Goal: Information Seeking & Learning: Understand process/instructions

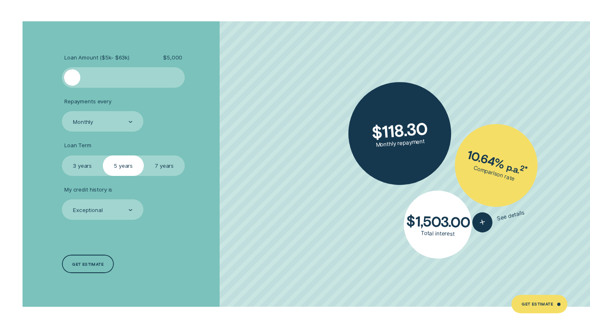
scroll to position [1491, 0]
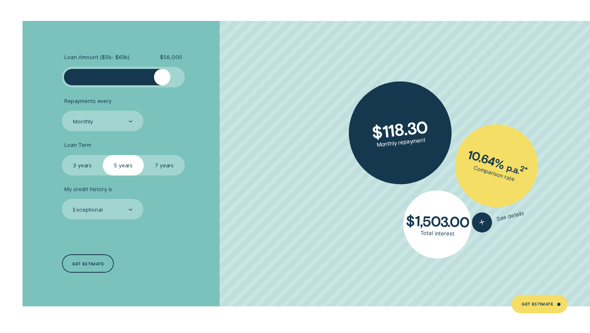
click at [162, 74] on div at bounding box center [123, 77] width 102 height 16
click at [110, 78] on div at bounding box center [123, 77] width 102 height 16
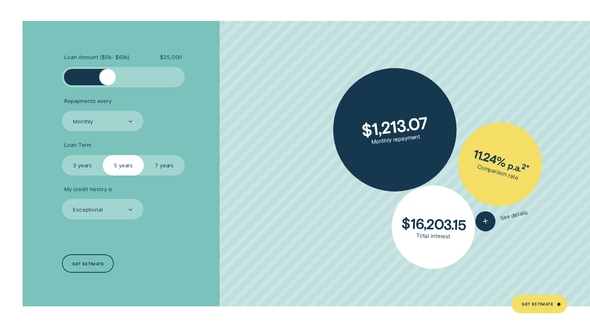
click at [107, 77] on div at bounding box center [107, 77] width 16 height 16
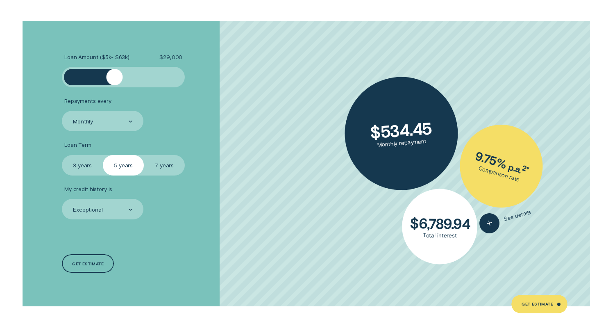
click at [115, 79] on div at bounding box center [123, 77] width 102 height 16
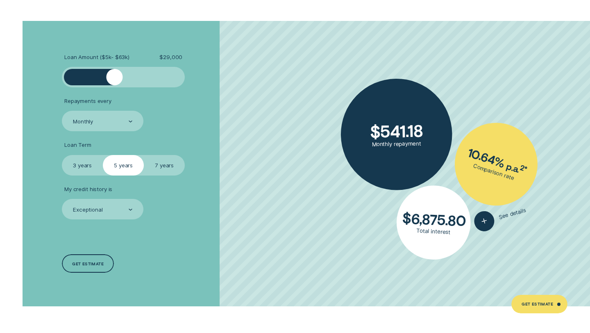
click at [116, 79] on div at bounding box center [115, 77] width 16 height 16
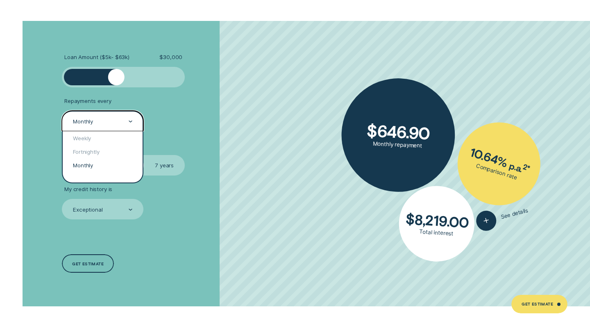
click at [128, 126] on div "Monthly" at bounding box center [103, 121] width 82 height 20
click at [104, 150] on div "Fortnightly" at bounding box center [103, 152] width 80 height 14
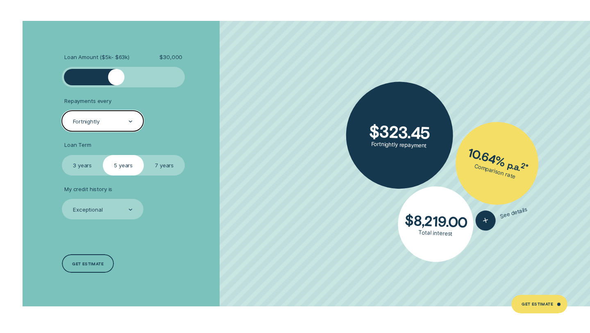
click at [91, 166] on label "3 years" at bounding box center [82, 165] width 41 height 20
click at [62, 155] on input "3 years" at bounding box center [62, 155] width 0 height 0
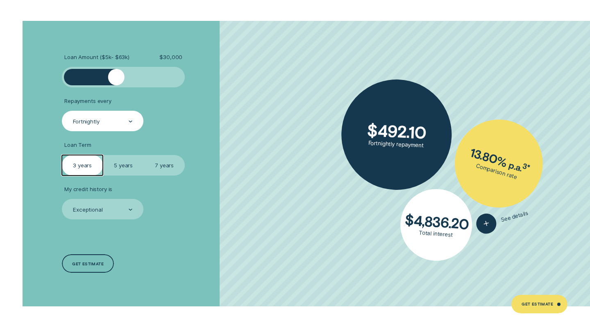
click at [113, 167] on label "5 years" at bounding box center [123, 165] width 41 height 20
click at [103, 155] on input "5 years" at bounding box center [103, 155] width 0 height 0
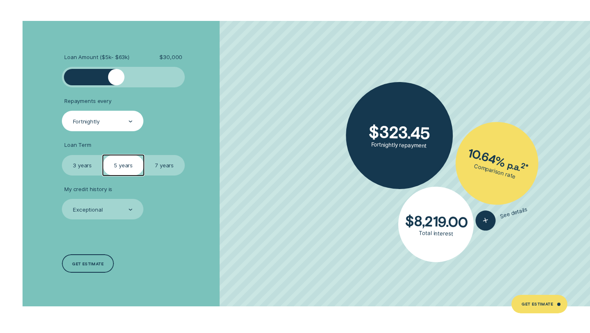
click at [96, 166] on label "3 years" at bounding box center [82, 165] width 41 height 20
click at [62, 155] on input "3 years" at bounding box center [62, 155] width 0 height 0
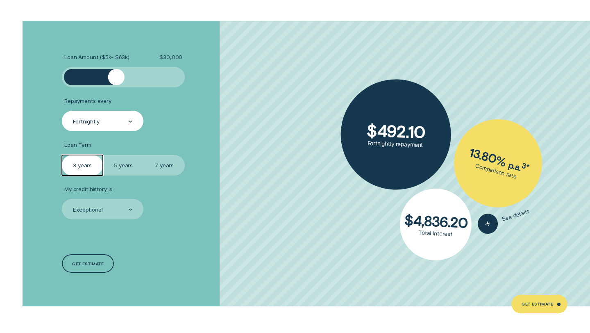
click at [116, 166] on label "5 years" at bounding box center [123, 165] width 41 height 20
click at [103, 155] on input "5 years" at bounding box center [103, 155] width 0 height 0
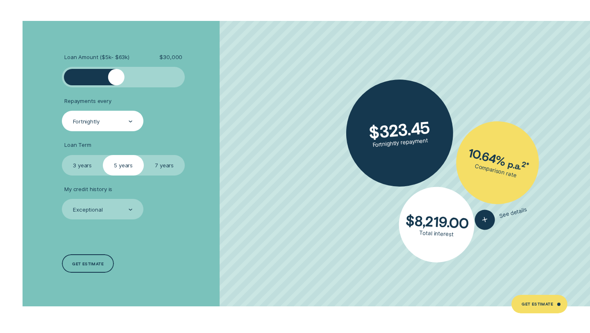
click at [82, 164] on label "3 years" at bounding box center [82, 165] width 41 height 20
click at [62, 155] on input "3 years" at bounding box center [62, 155] width 0 height 0
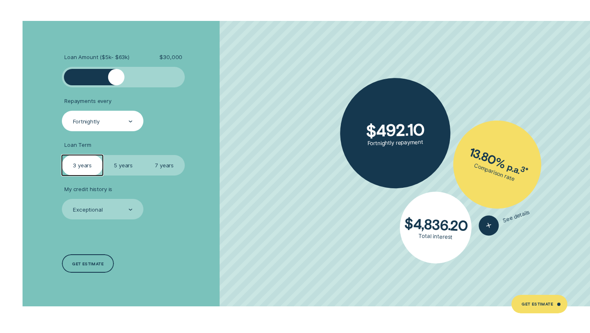
click at [162, 160] on label "7 years" at bounding box center [164, 165] width 41 height 20
click at [144, 155] on input "7 years" at bounding box center [144, 155] width 0 height 0
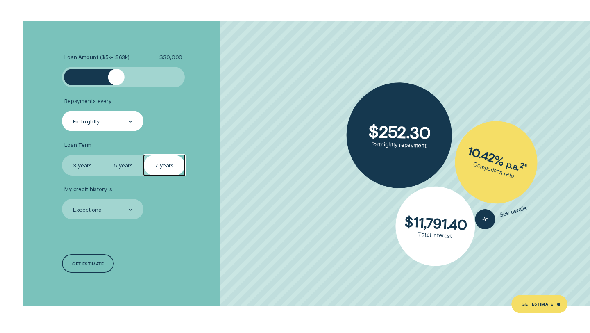
click at [123, 164] on label "5 years" at bounding box center [123, 165] width 41 height 20
click at [103, 155] on input "5 years" at bounding box center [103, 155] width 0 height 0
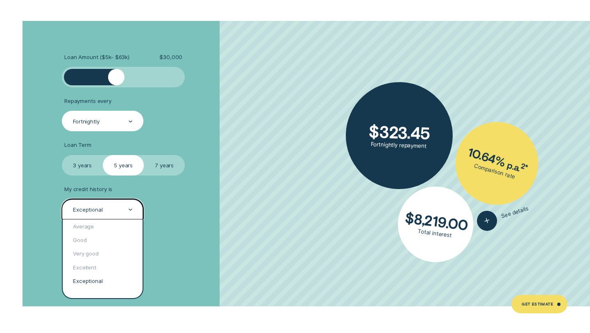
click at [126, 208] on div "Exceptional" at bounding box center [102, 210] width 60 height 8
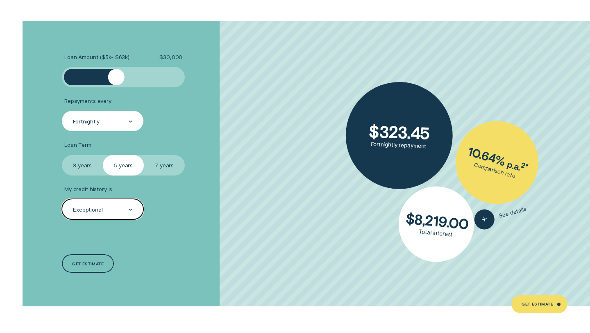
click at [126, 208] on div "Exceptional" at bounding box center [102, 210] width 60 height 8
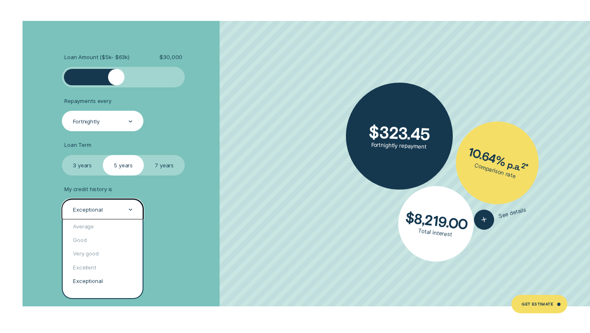
click at [126, 208] on div "Exceptional" at bounding box center [102, 210] width 60 height 8
click at [126, 209] on div "Exceptional" at bounding box center [102, 210] width 60 height 8
